Goal: Task Accomplishment & Management: Manage account settings

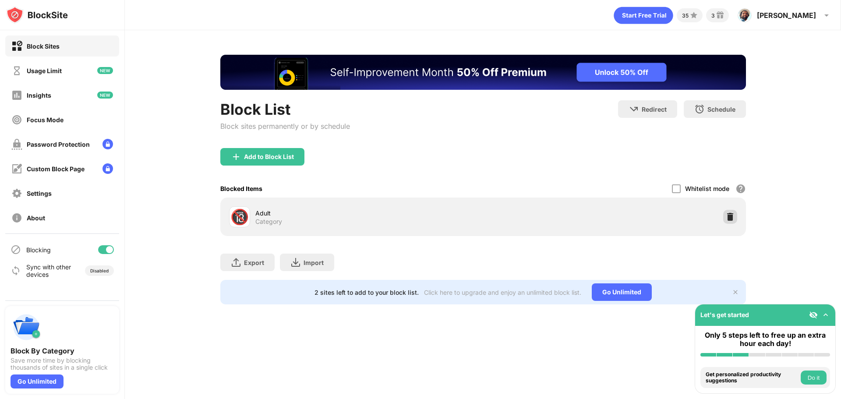
click at [731, 218] on img at bounding box center [729, 216] width 9 height 9
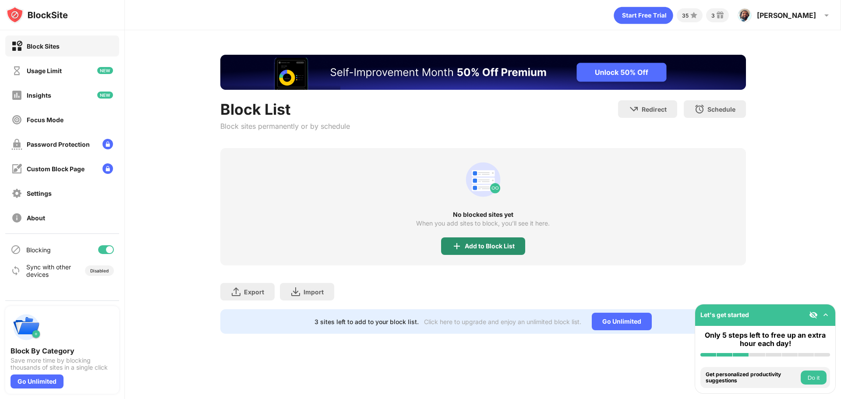
click at [475, 243] on div "Add to Block List" at bounding box center [490, 246] width 50 height 7
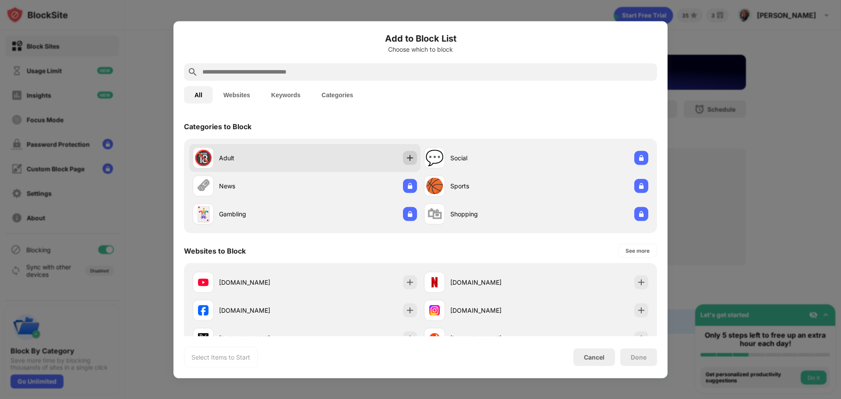
click at [405, 159] on img at bounding box center [409, 157] width 9 height 9
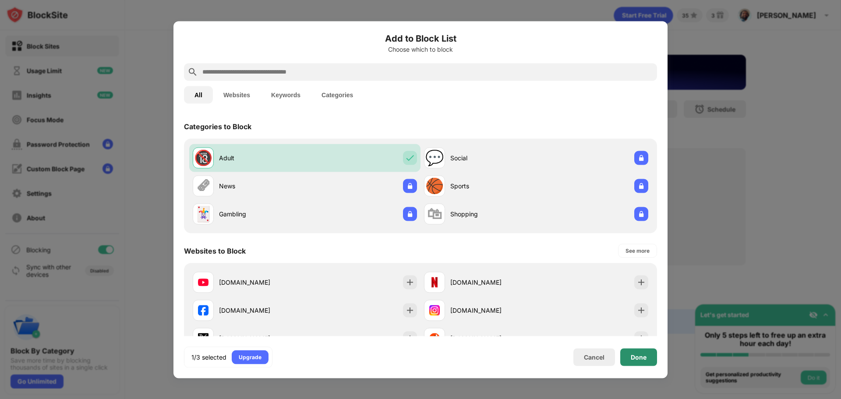
click at [642, 353] on div "Done" at bounding box center [638, 356] width 16 height 7
